Goal: Check status: Check status

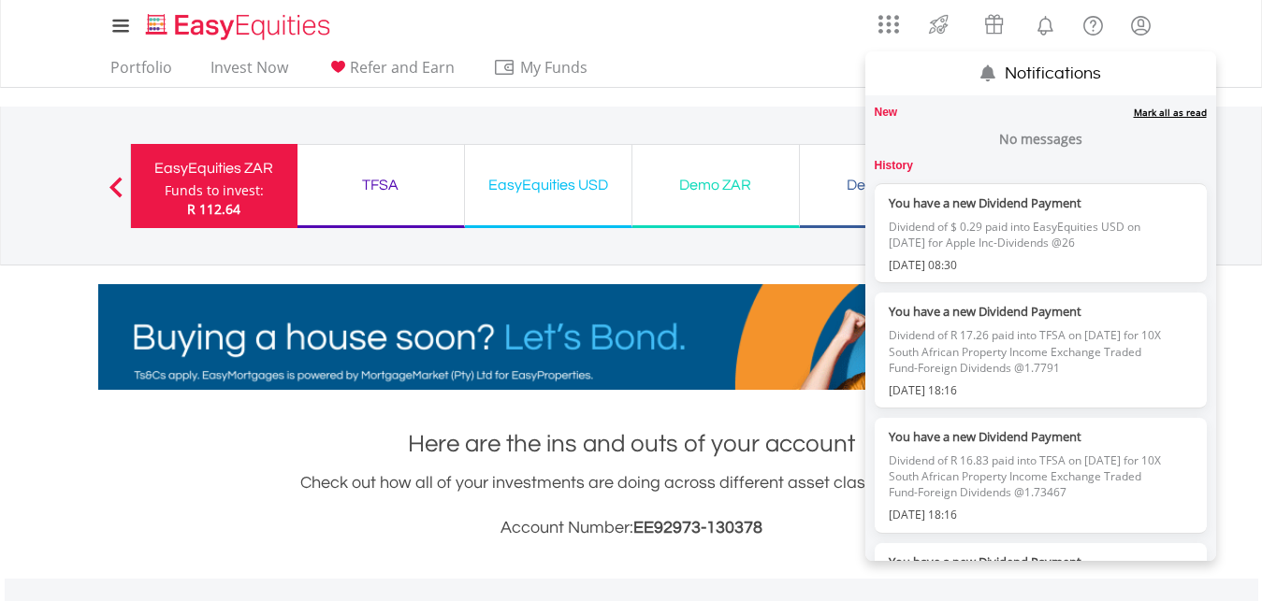
scroll to position [180, 355]
click at [1134, 111] on link "Mark all as read" at bounding box center [1170, 112] width 73 height 13
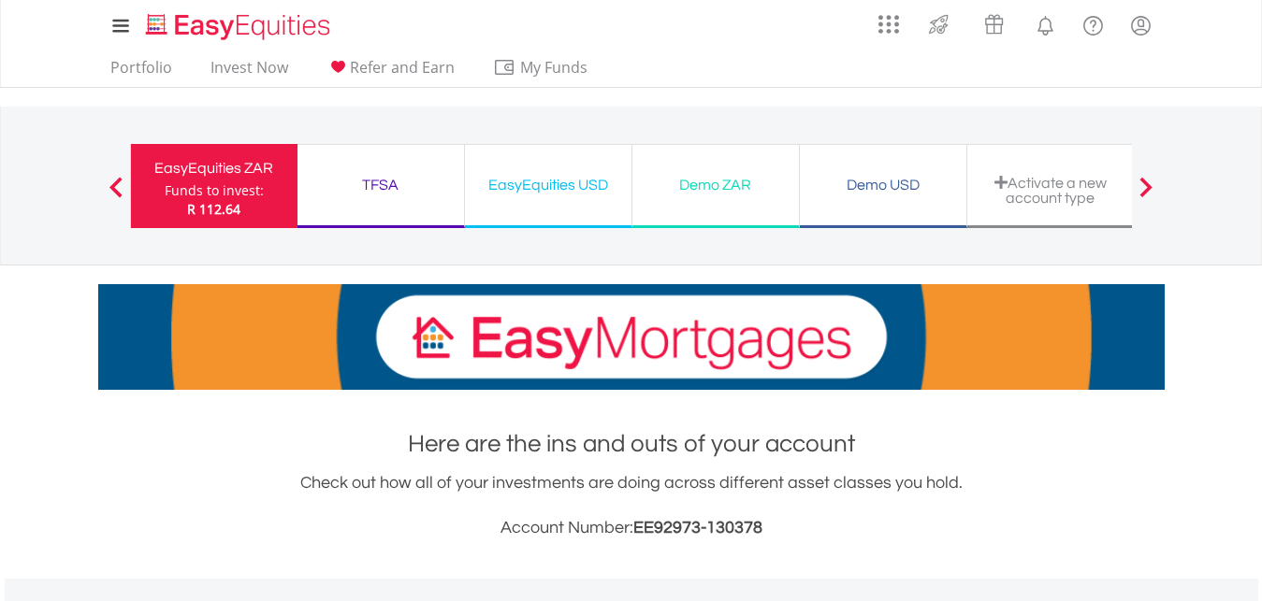
click at [1210, 34] on nav "My Investments Invest Now New Listings Sell My Recurring Investments Pending Or…" at bounding box center [631, 44] width 1262 height 88
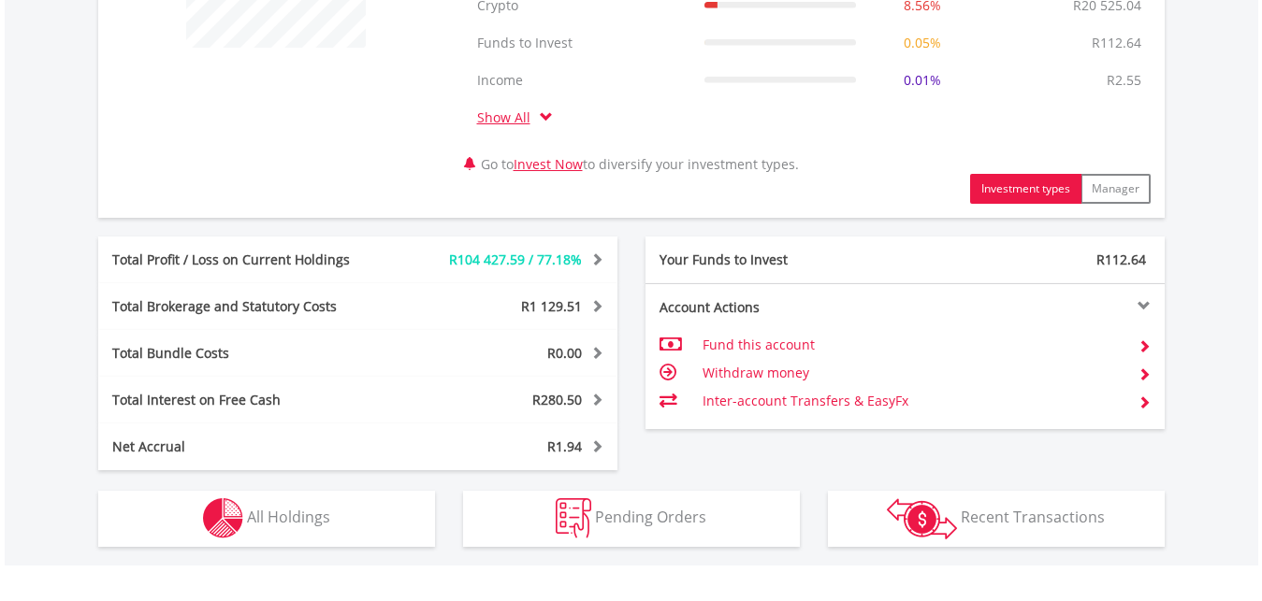
scroll to position [954, 0]
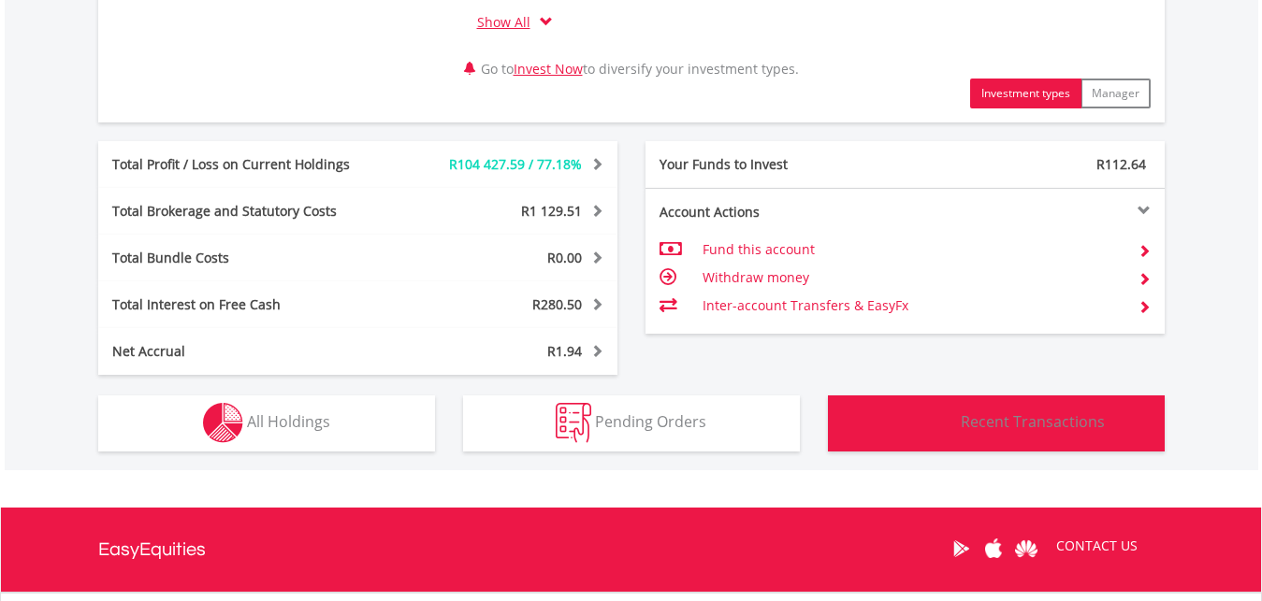
click at [973, 421] on span "Recent Transactions" at bounding box center [1033, 422] width 144 height 21
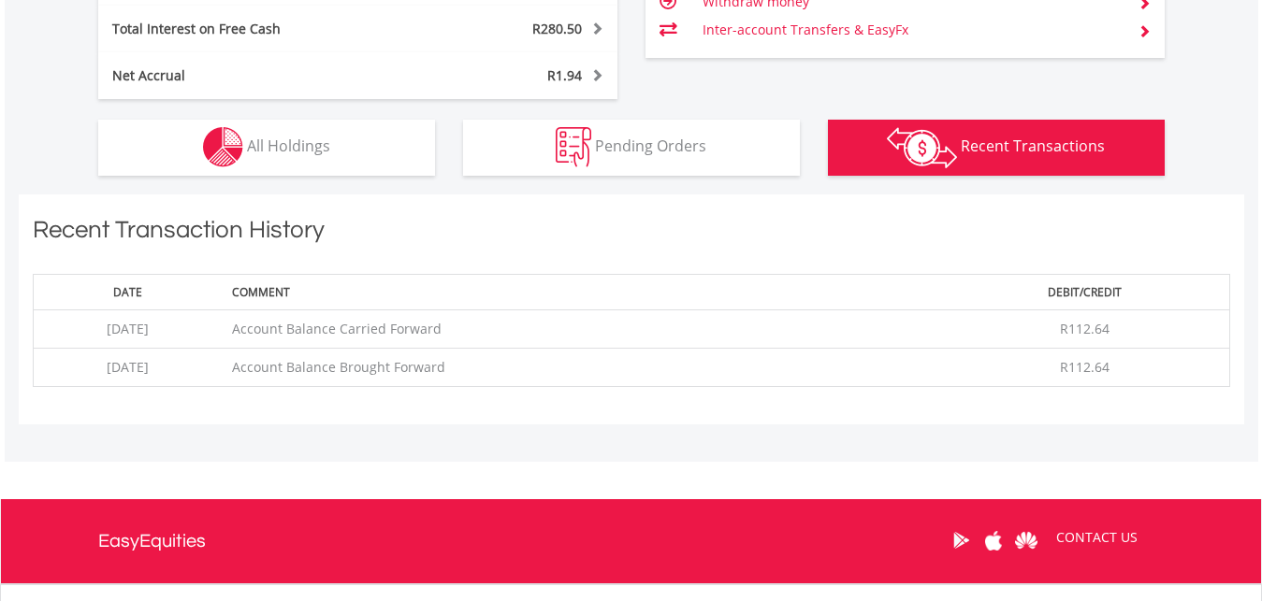
scroll to position [1207, 0]
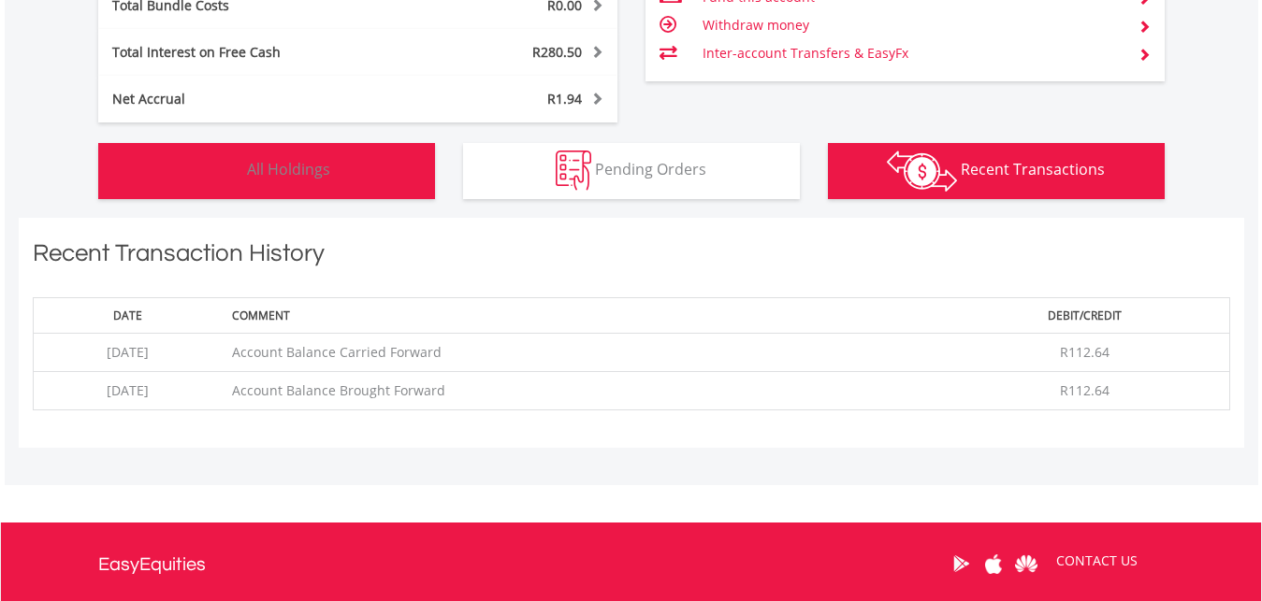
click at [311, 169] on span "All Holdings" at bounding box center [288, 169] width 83 height 21
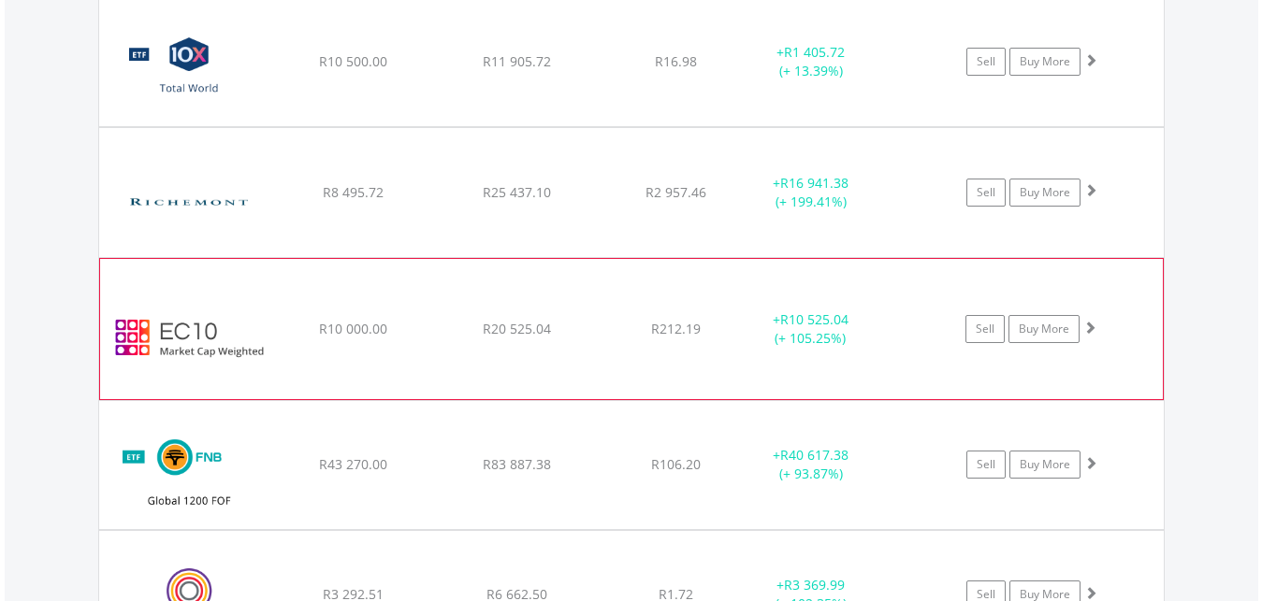
scroll to position [1652, 0]
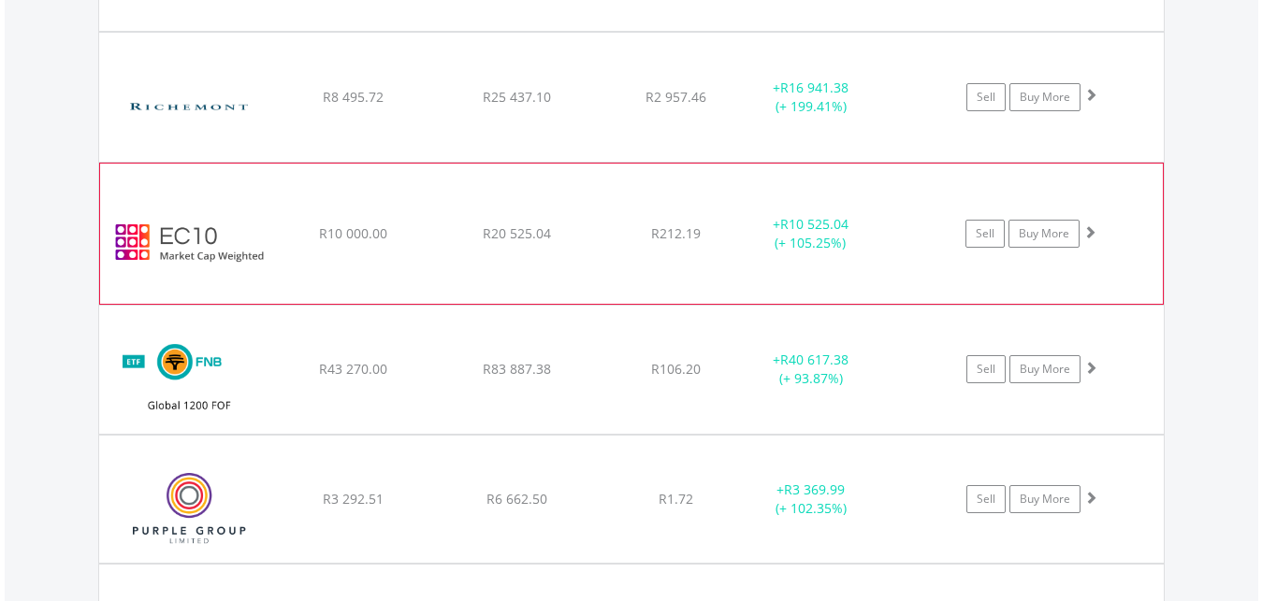
click at [1091, 229] on span at bounding box center [1089, 231] width 13 height 13
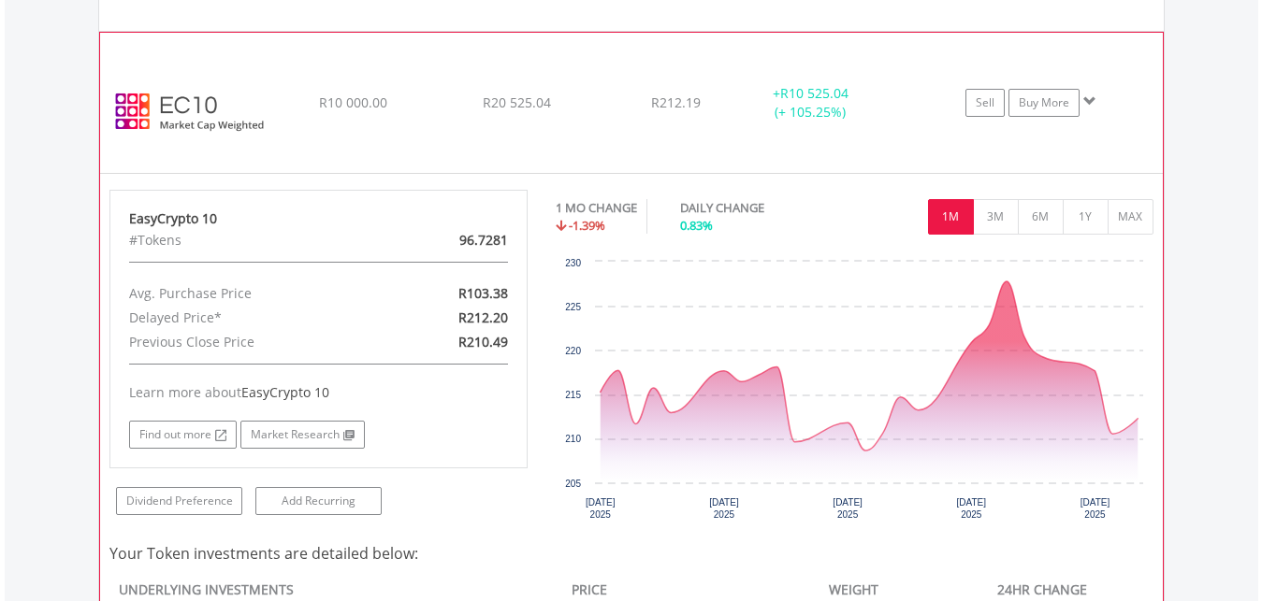
scroll to position [1747, 0]
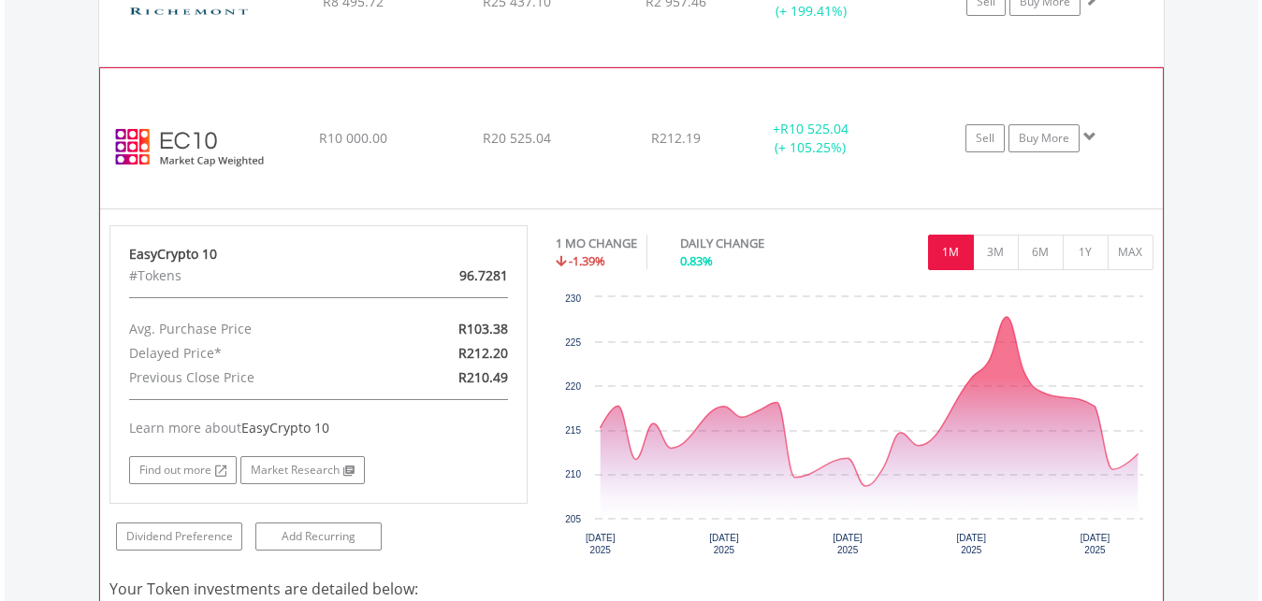
click at [1090, 132] on span at bounding box center [1089, 136] width 13 height 13
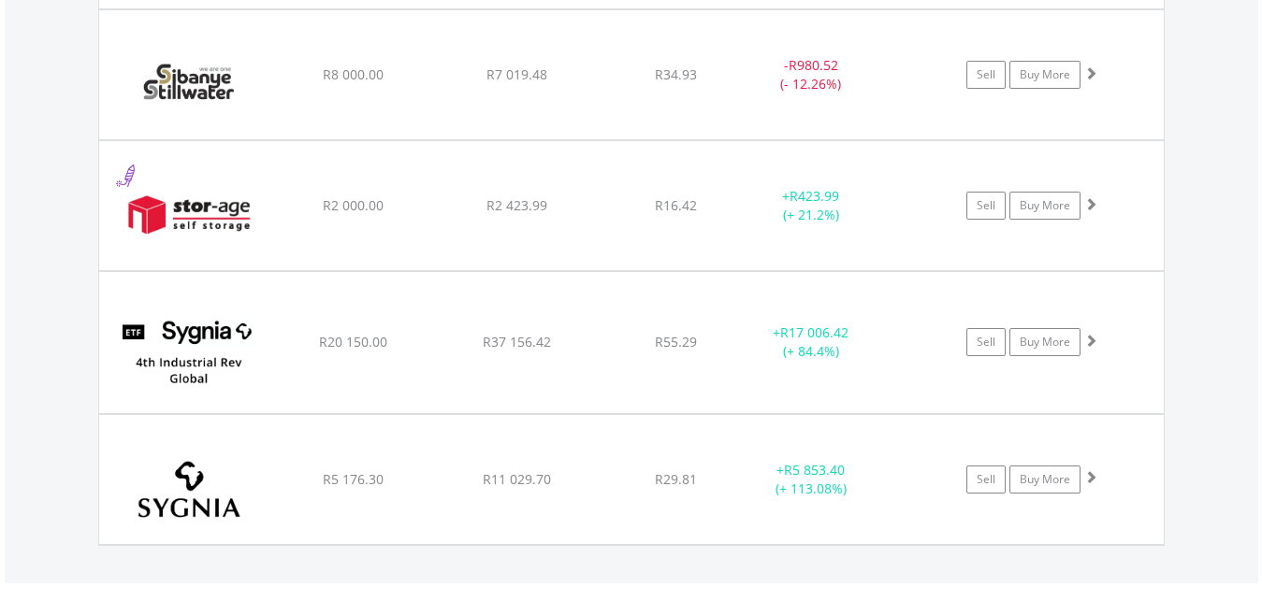
scroll to position [2510, 0]
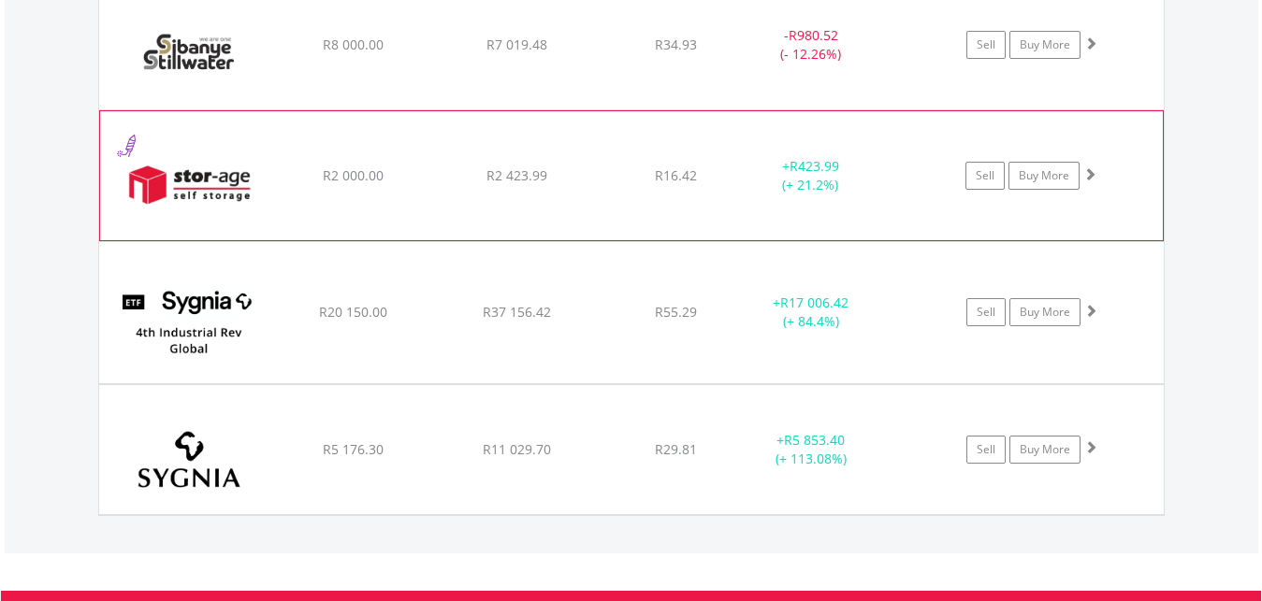
click at [1090, 173] on span at bounding box center [1089, 173] width 13 height 13
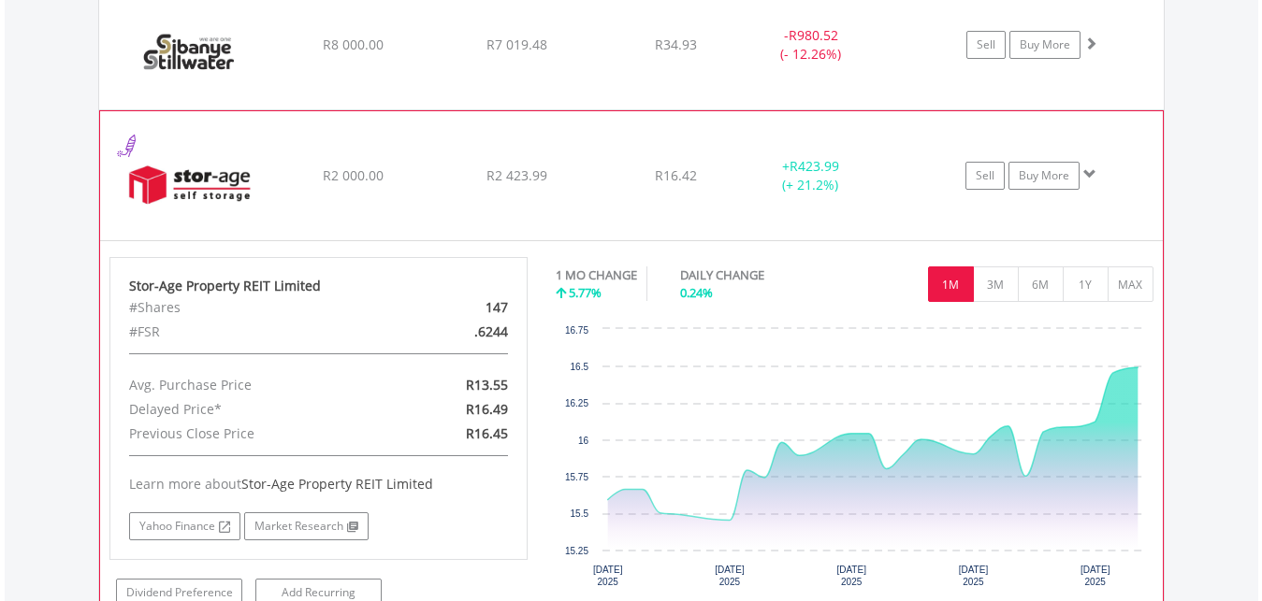
click at [1090, 171] on span at bounding box center [1089, 173] width 13 height 13
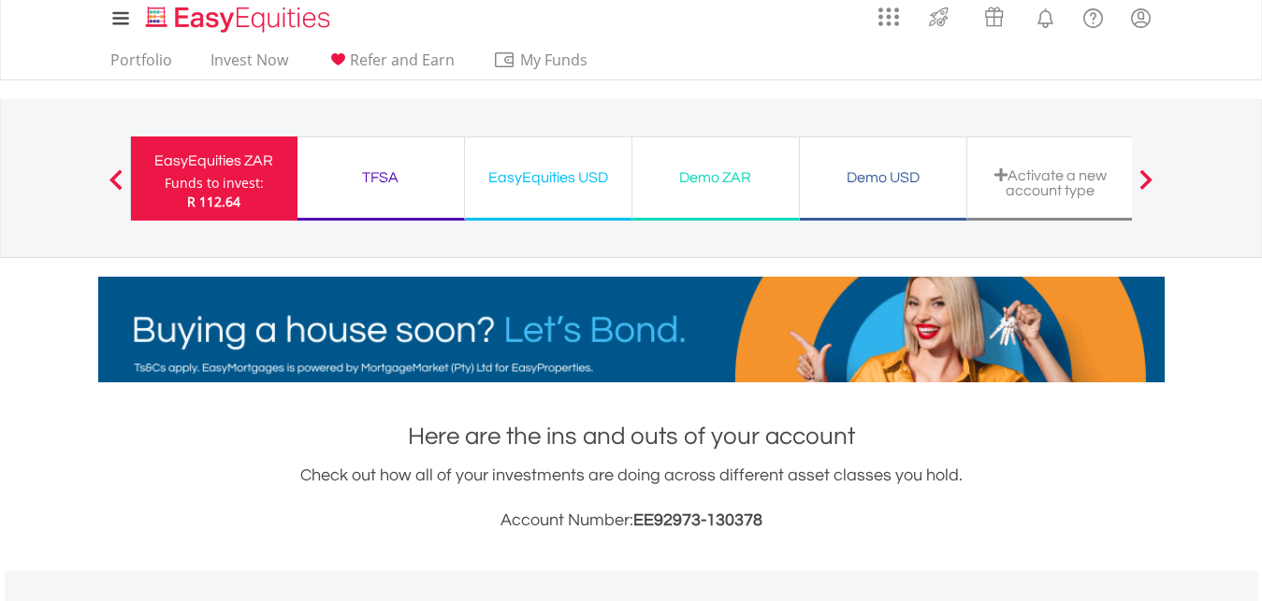
scroll to position [0, 0]
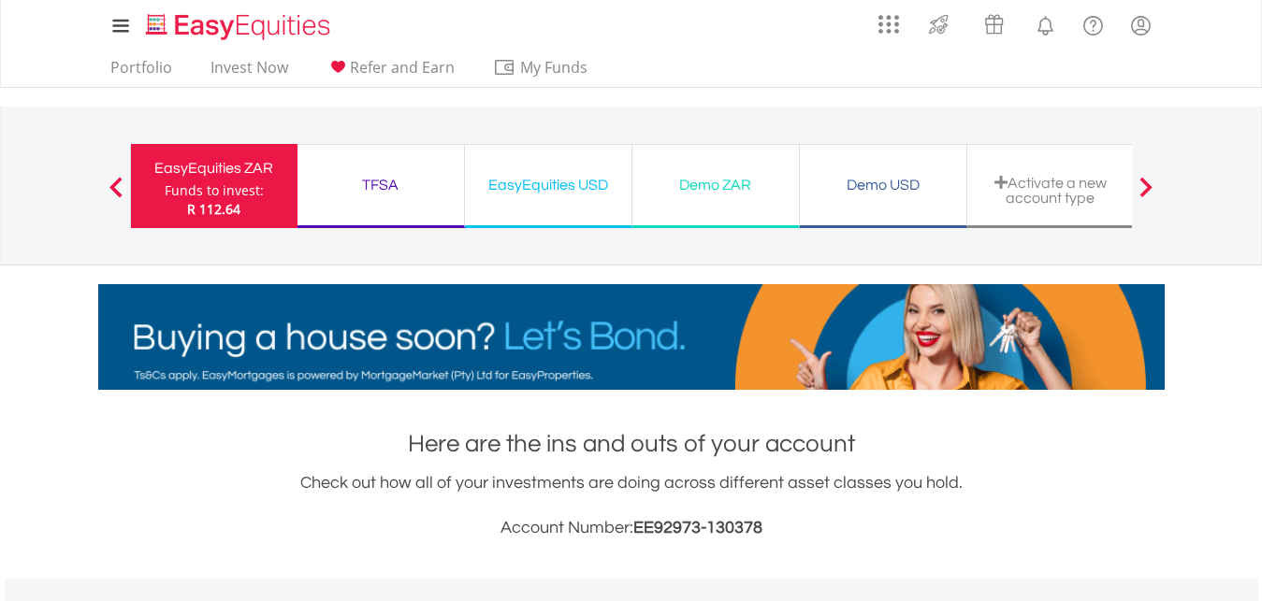
click at [391, 181] on div "TFSA" at bounding box center [381, 185] width 144 height 26
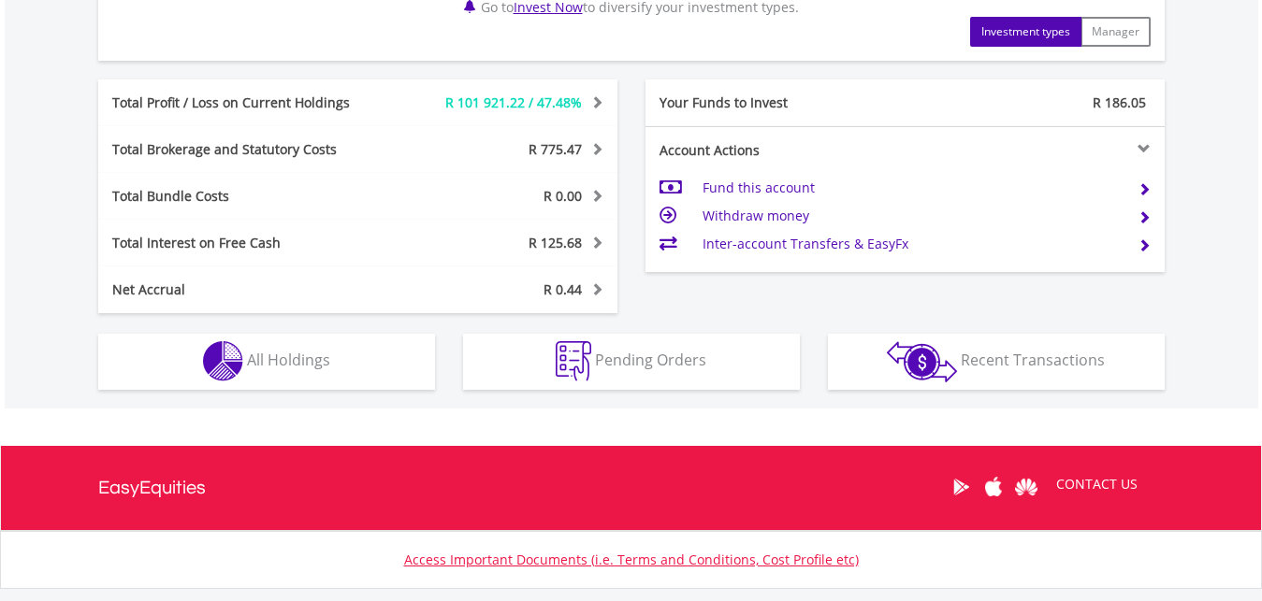
scroll to position [954, 0]
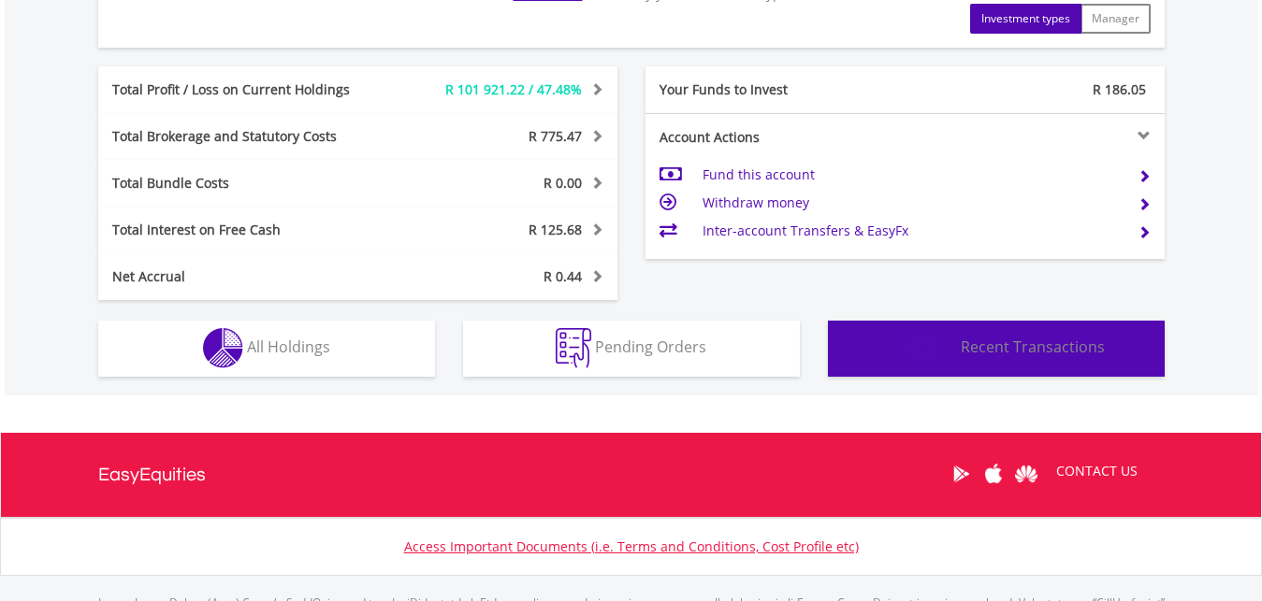
click at [911, 325] on button "Transactions Recent Transactions" at bounding box center [996, 349] width 337 height 56
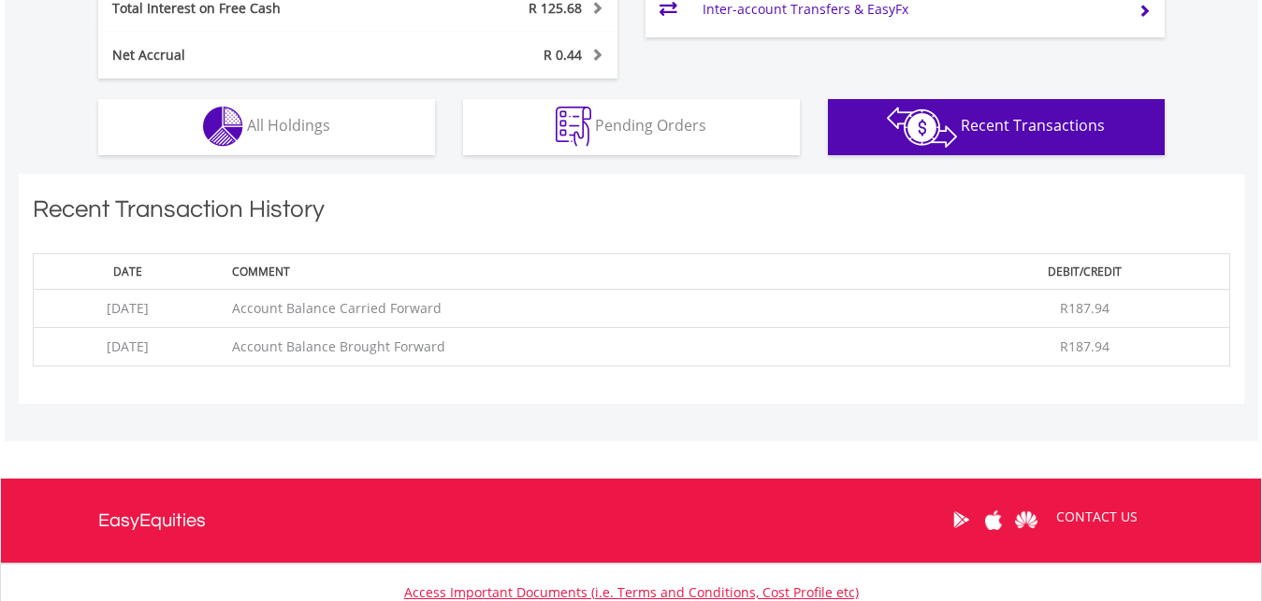
scroll to position [1036, 0]
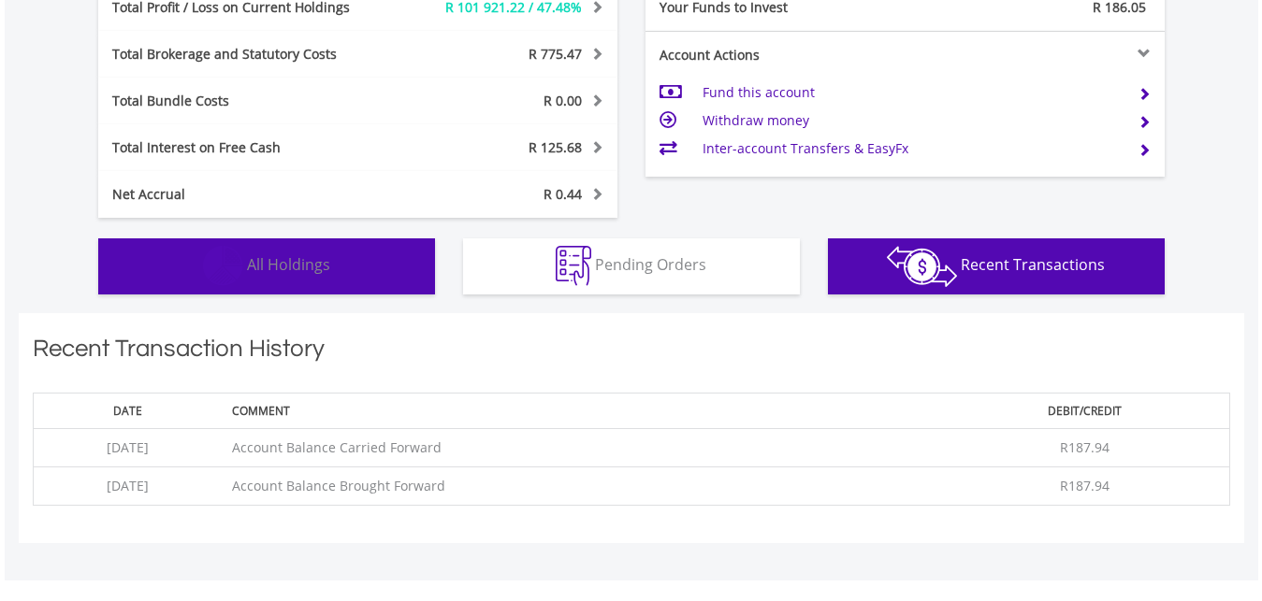
click at [274, 267] on span "All Holdings" at bounding box center [288, 264] width 83 height 21
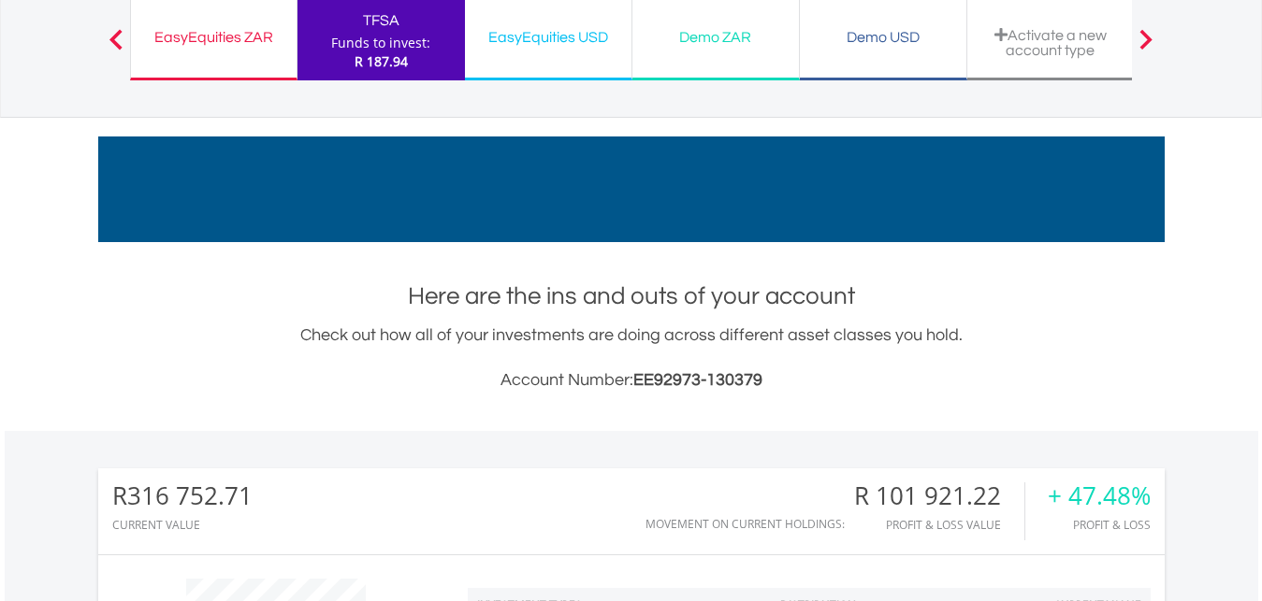
scroll to position [126, 0]
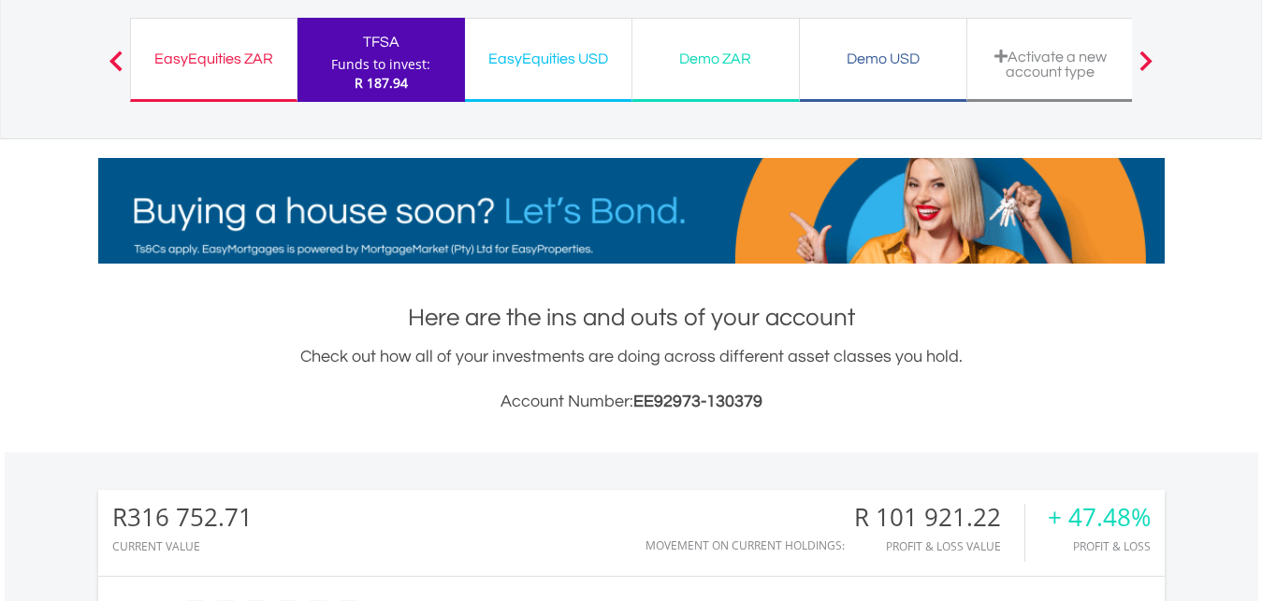
click at [185, 61] on div "EasyEquities ZAR" at bounding box center [213, 59] width 143 height 26
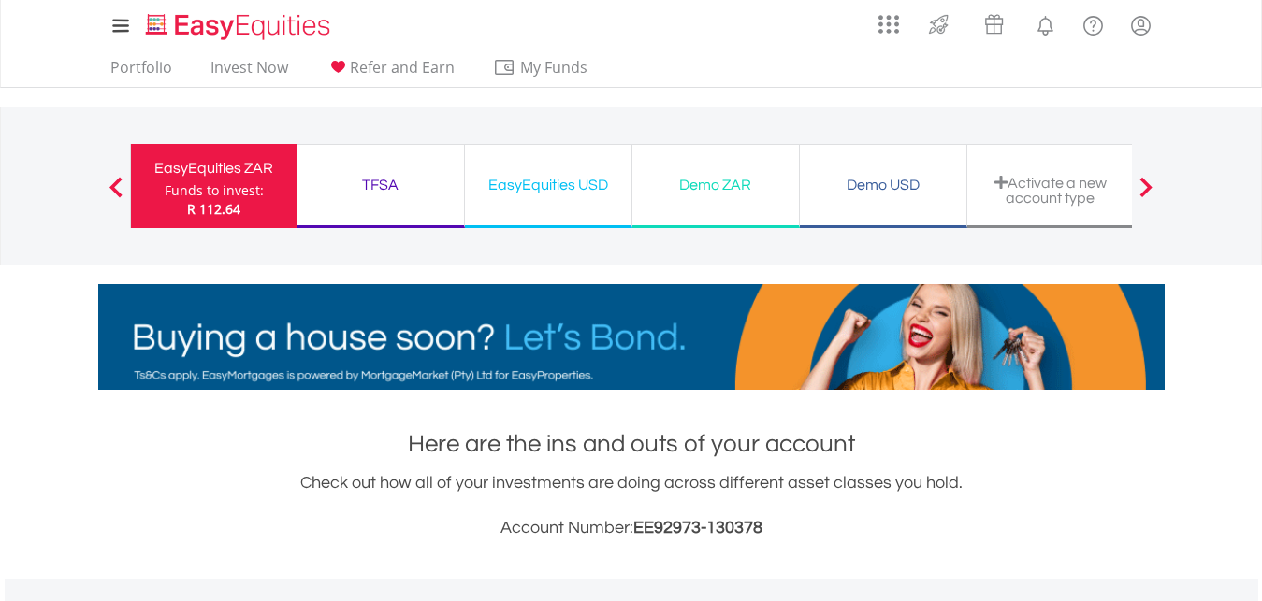
click at [530, 166] on div "EasyEquities USD Funds to invest: R 112.64" at bounding box center [548, 186] width 167 height 84
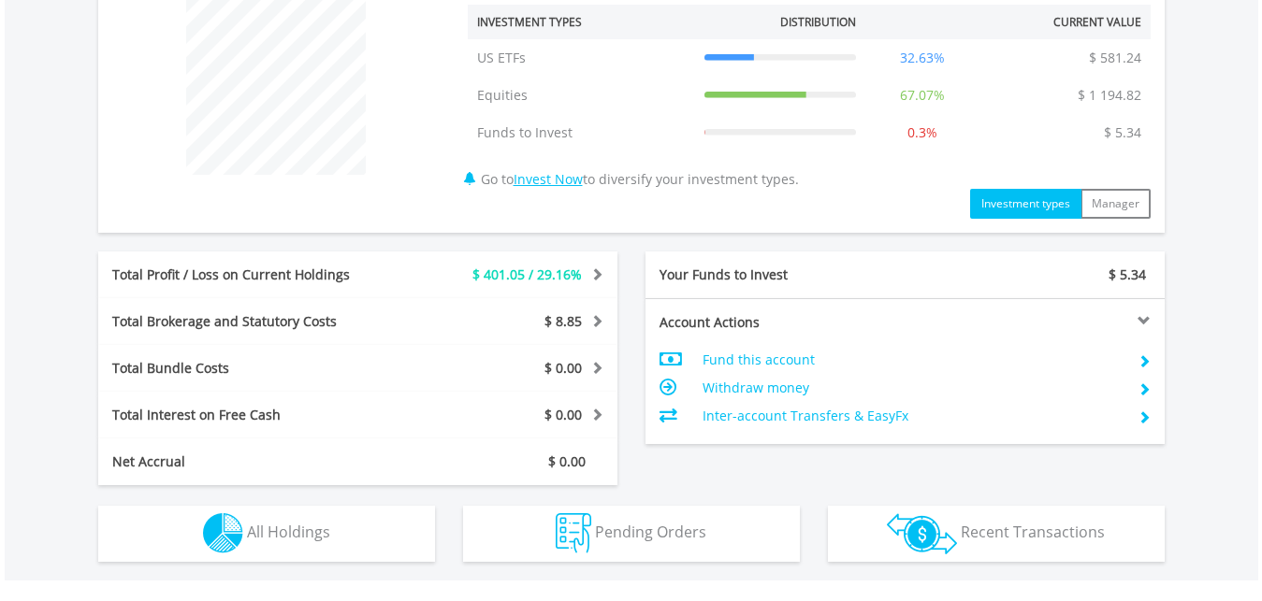
scroll to position [763, 0]
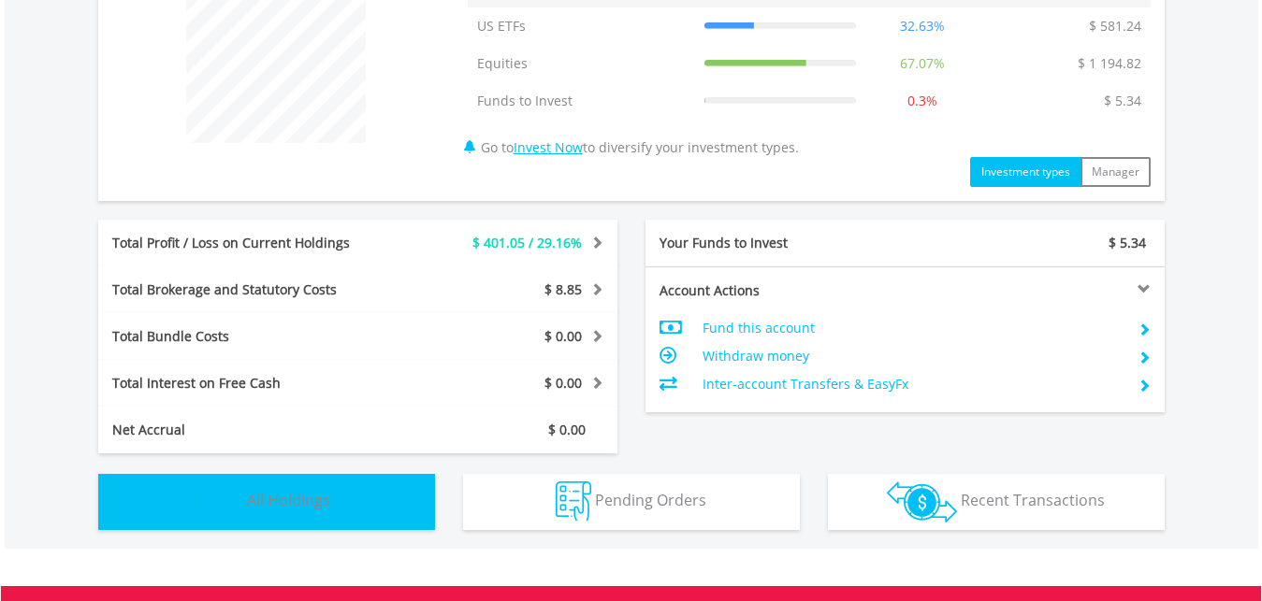
click at [334, 491] on button "Holdings All Holdings" at bounding box center [266, 502] width 337 height 56
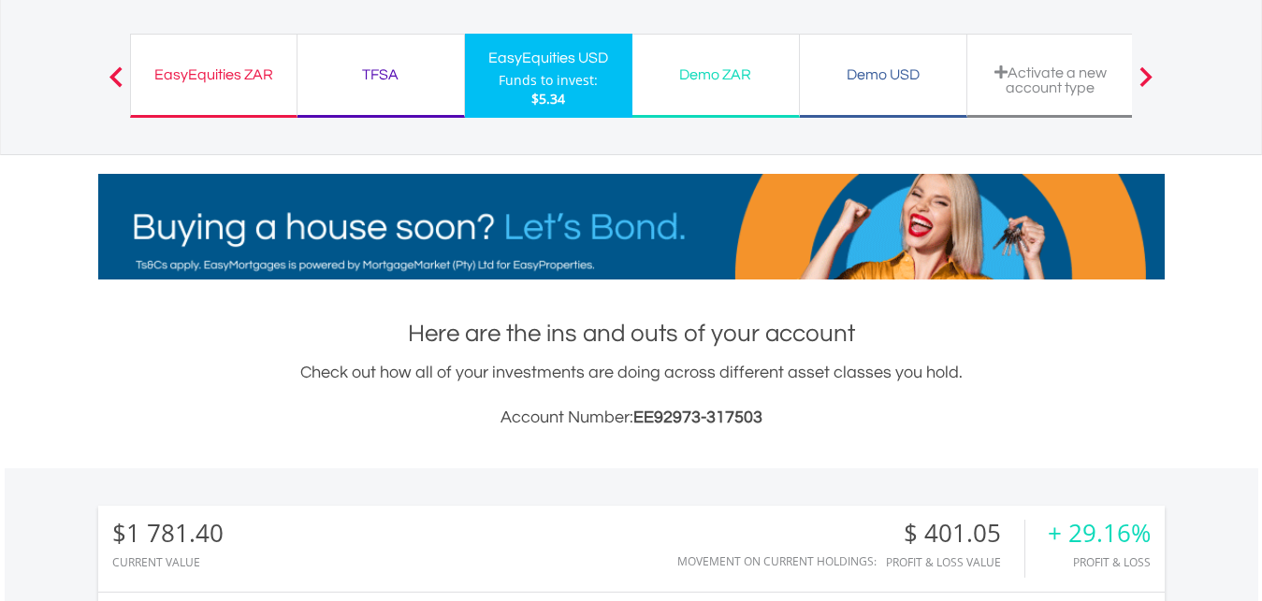
scroll to position [0, 0]
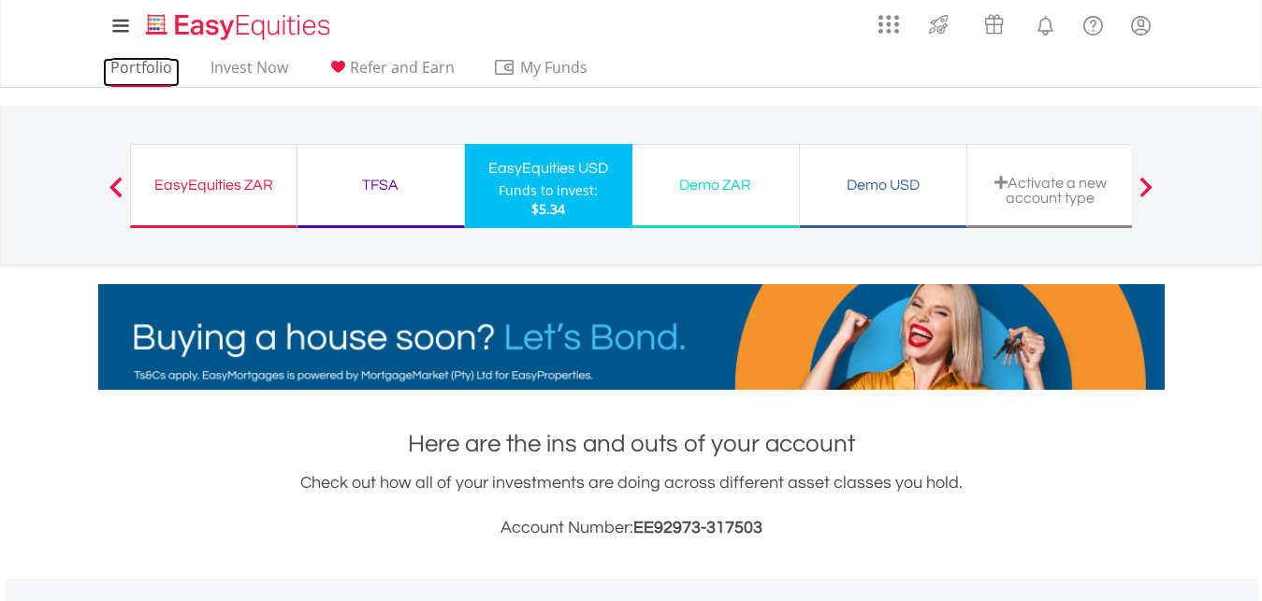
click at [151, 64] on link "Portfolio" at bounding box center [141, 72] width 77 height 29
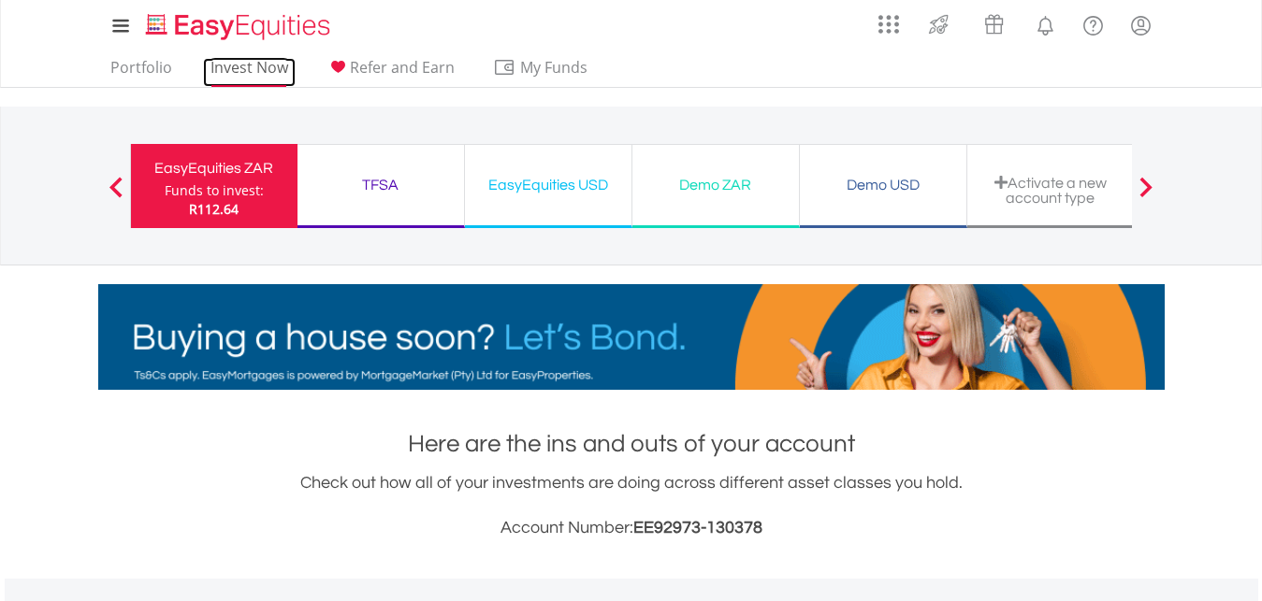
click at [249, 66] on link "Invest Now" at bounding box center [249, 72] width 93 height 29
